Goal: Register for event/course

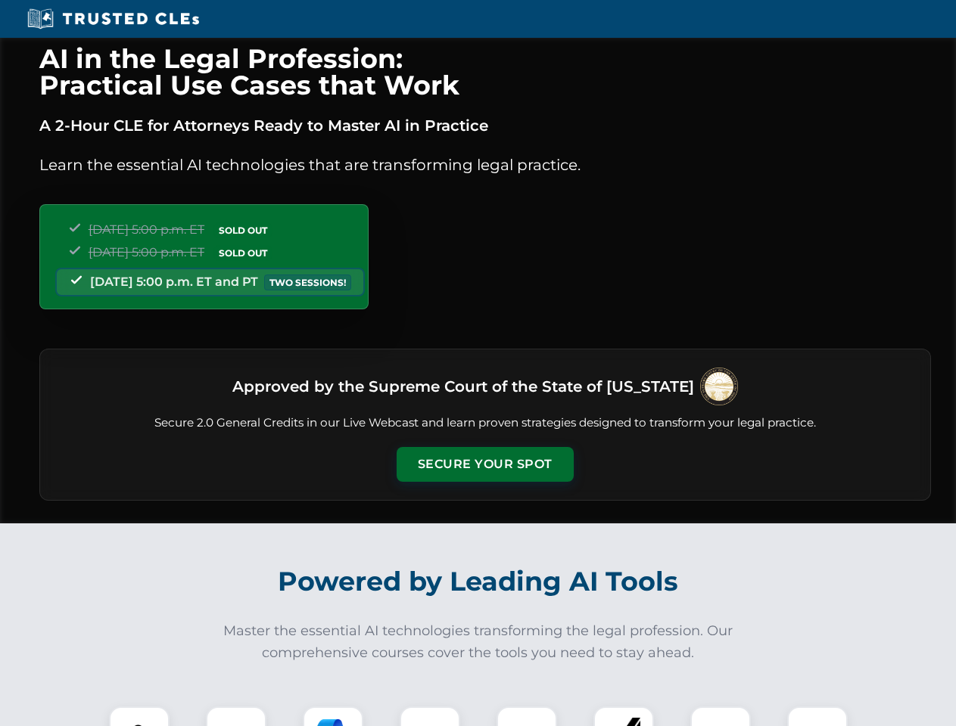
click at [484, 465] on button "Secure Your Spot" at bounding box center [485, 464] width 177 height 35
click at [139, 717] on img at bounding box center [139, 737] width 44 height 44
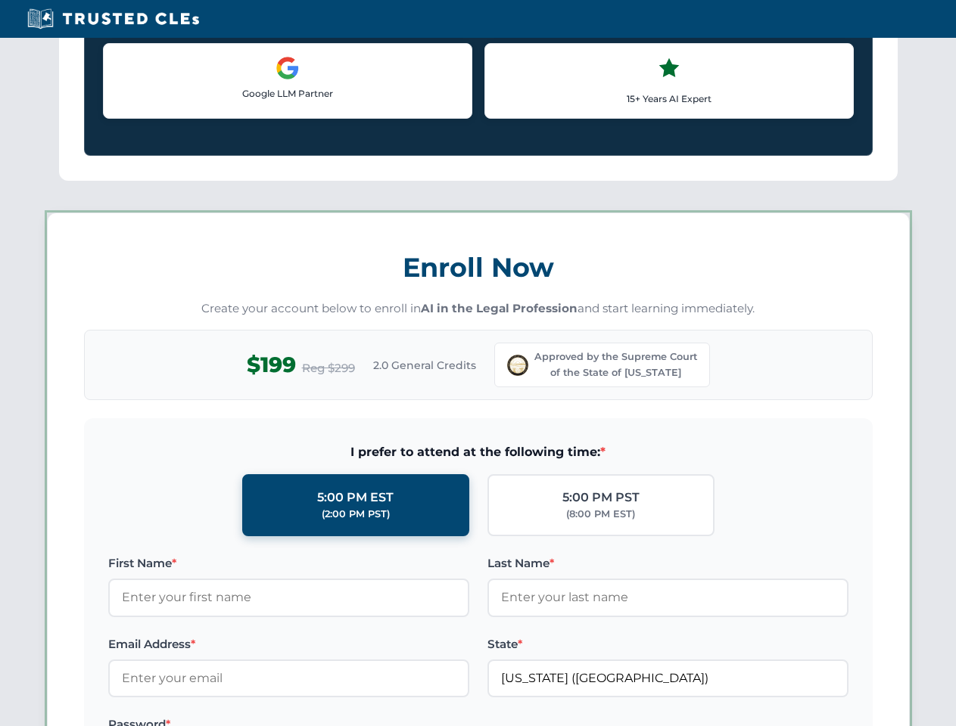
click at [333, 717] on label "Password *" at bounding box center [288, 725] width 361 height 18
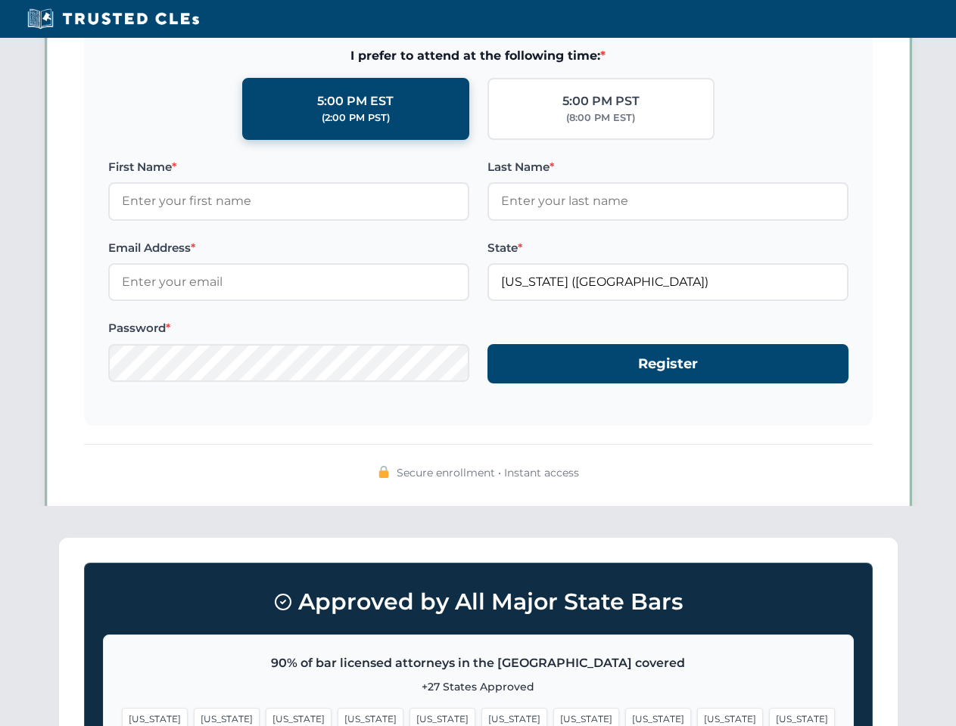
click at [697, 717] on span "[US_STATE]" at bounding box center [730, 719] width 66 height 22
